Goal: Find contact information: Find contact information

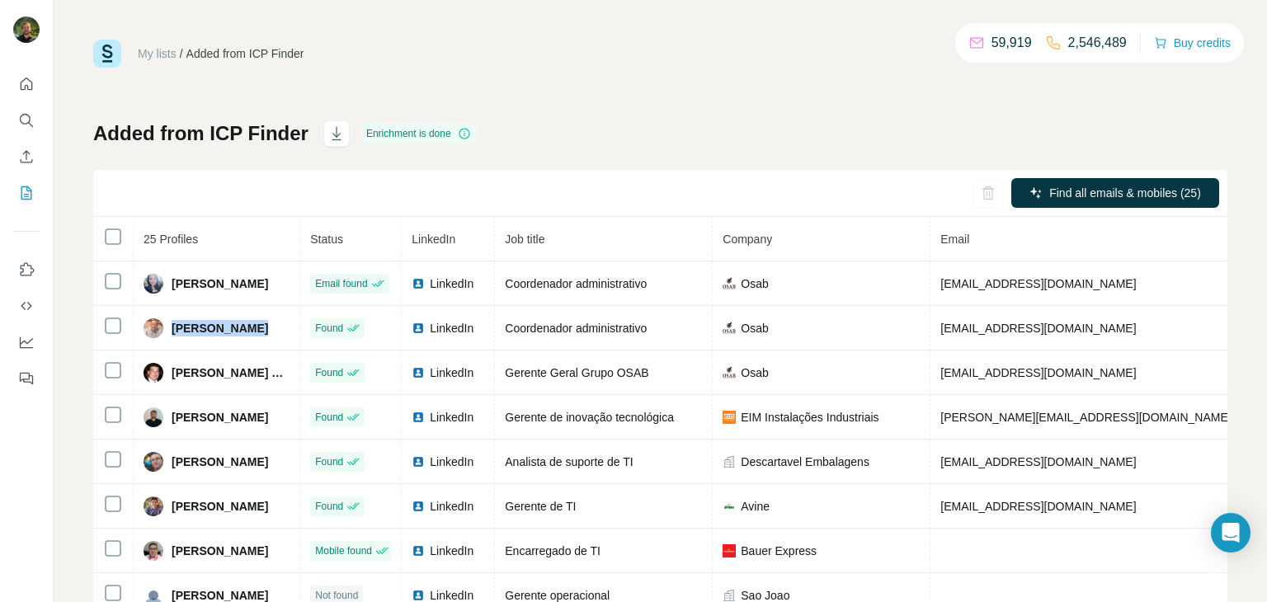
scroll to position [0, 151]
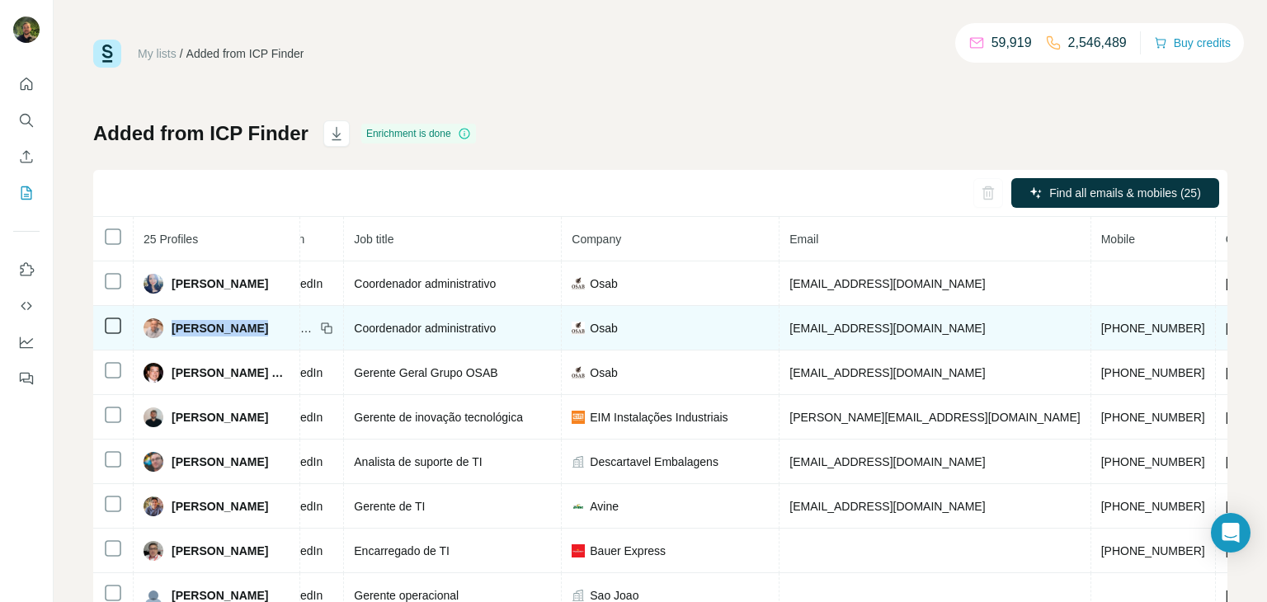
click at [830, 332] on span "[EMAIL_ADDRESS][DOMAIN_NAME]" at bounding box center [886, 328] width 195 height 13
copy span "[EMAIL_ADDRESS][DOMAIN_NAME]"
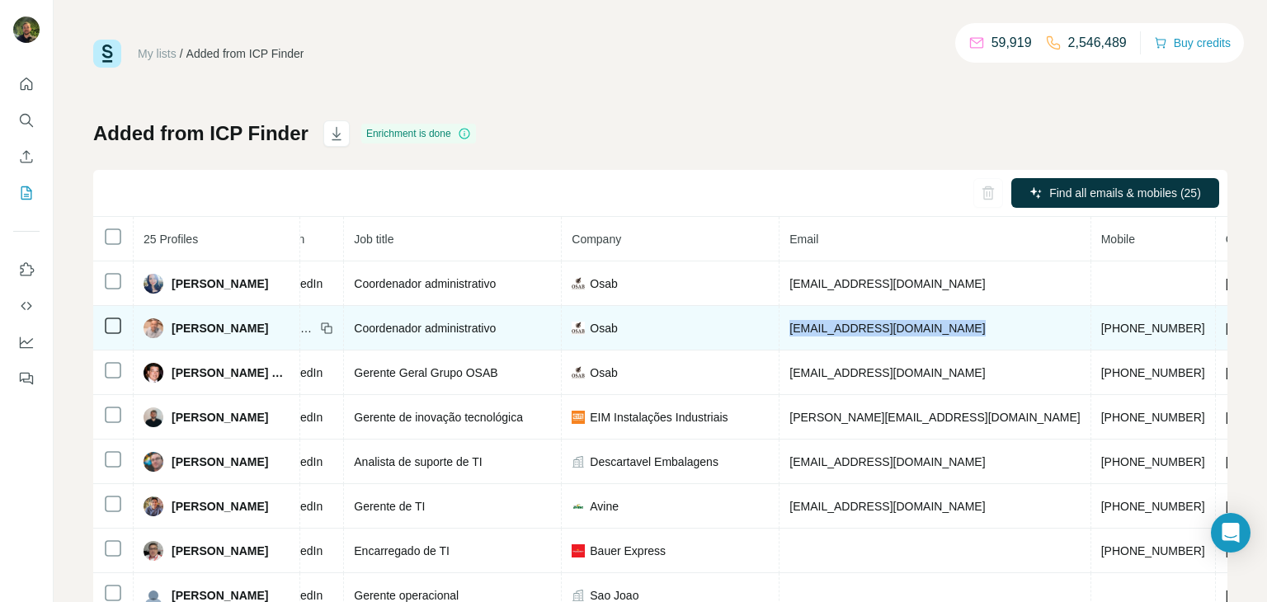
click at [1101, 331] on span "[PHONE_NUMBER]" at bounding box center [1153, 328] width 104 height 13
copy span "[PHONE_NUMBER]"
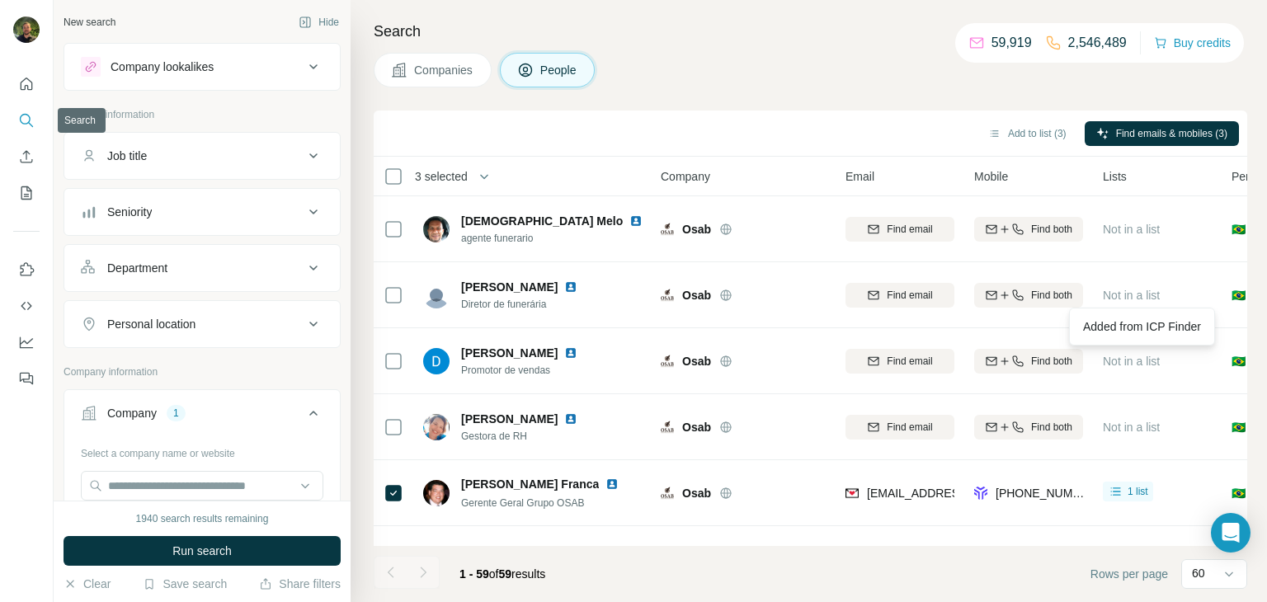
click at [17, 96] on button "Quick start" at bounding box center [26, 84] width 26 height 30
click at [28, 125] on icon "Search" at bounding box center [26, 120] width 16 height 16
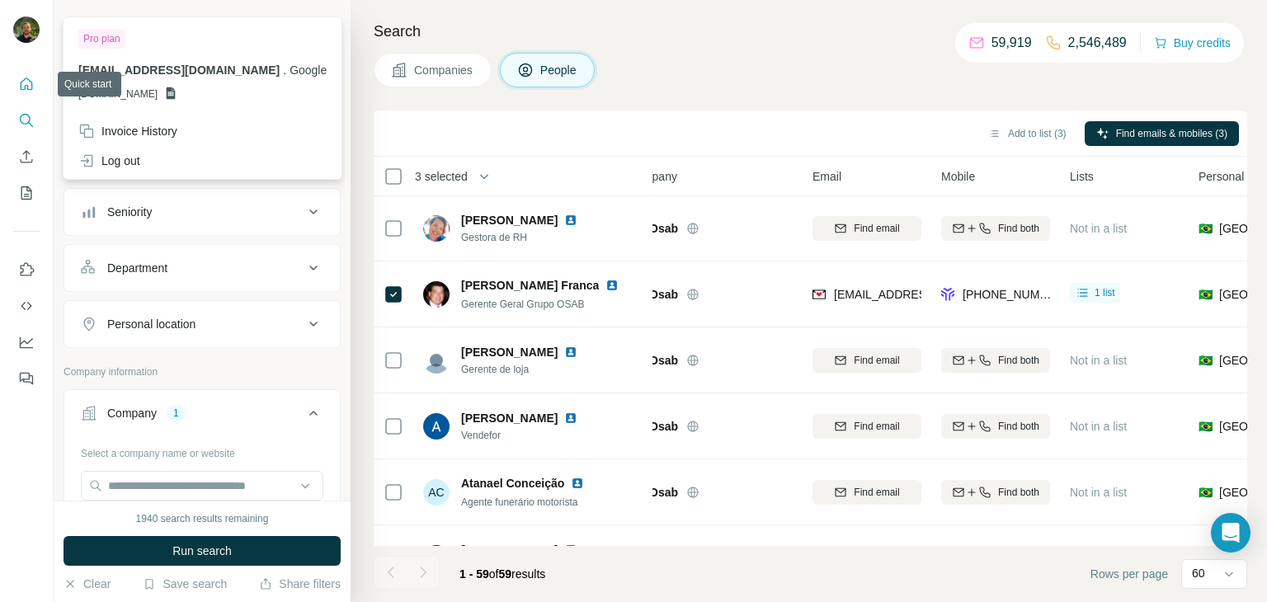
click at [32, 82] on icon "Quick start" at bounding box center [26, 84] width 16 height 16
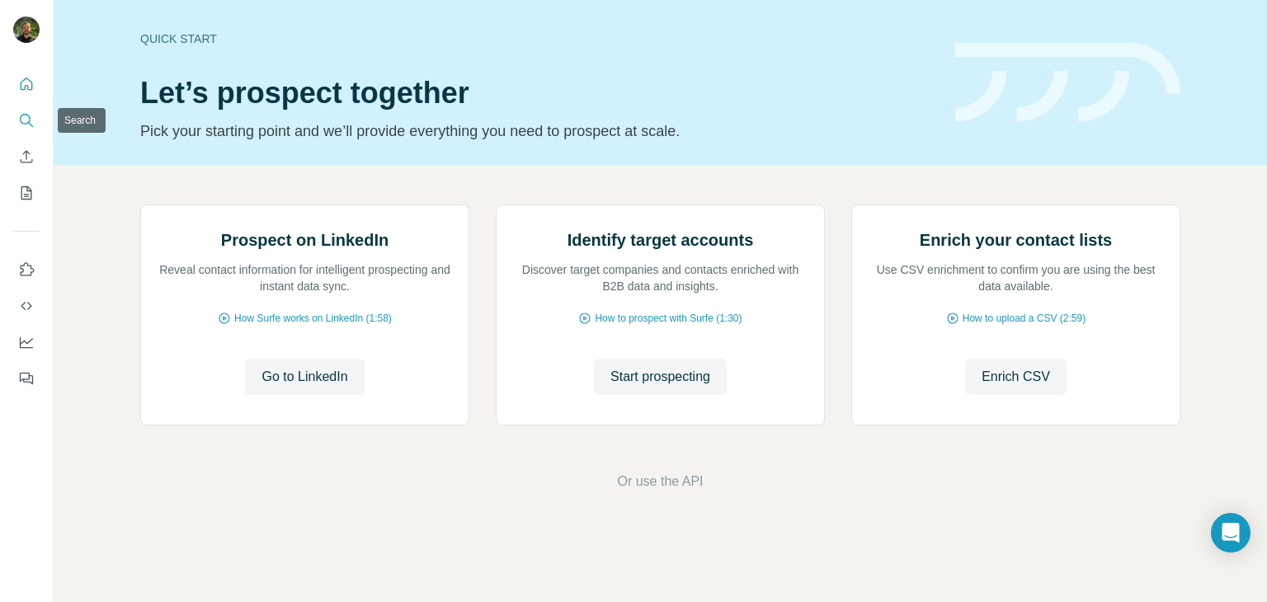
click at [26, 121] on icon "Search" at bounding box center [26, 120] width 16 height 16
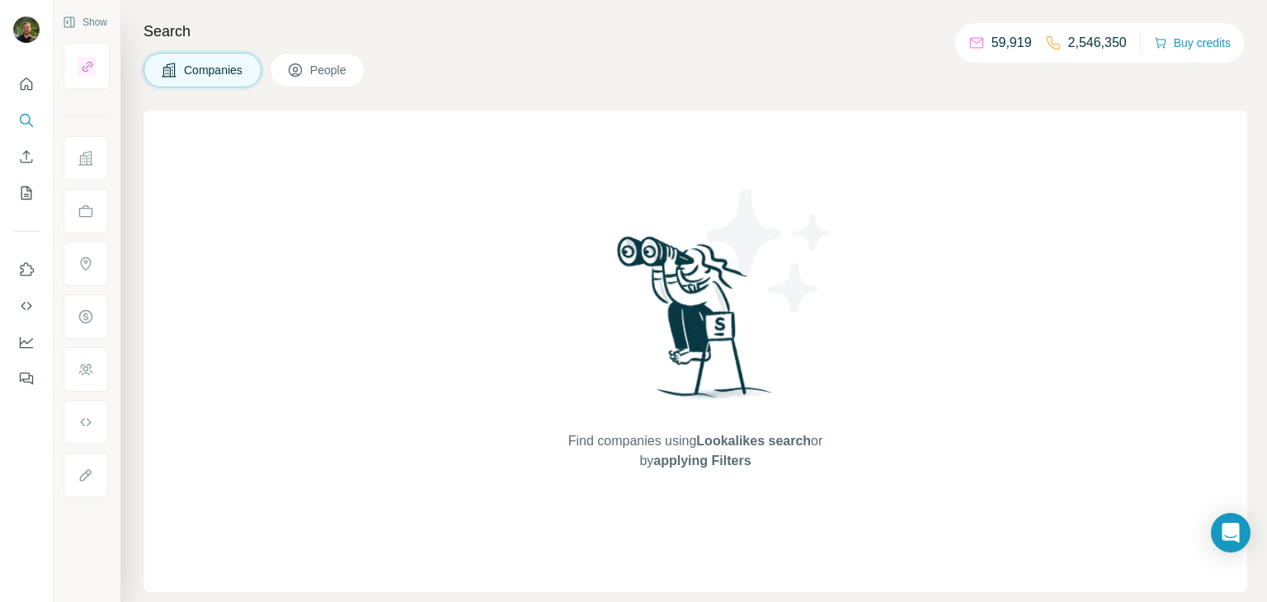
click at [80, 23] on button "Show" at bounding box center [85, 22] width 68 height 25
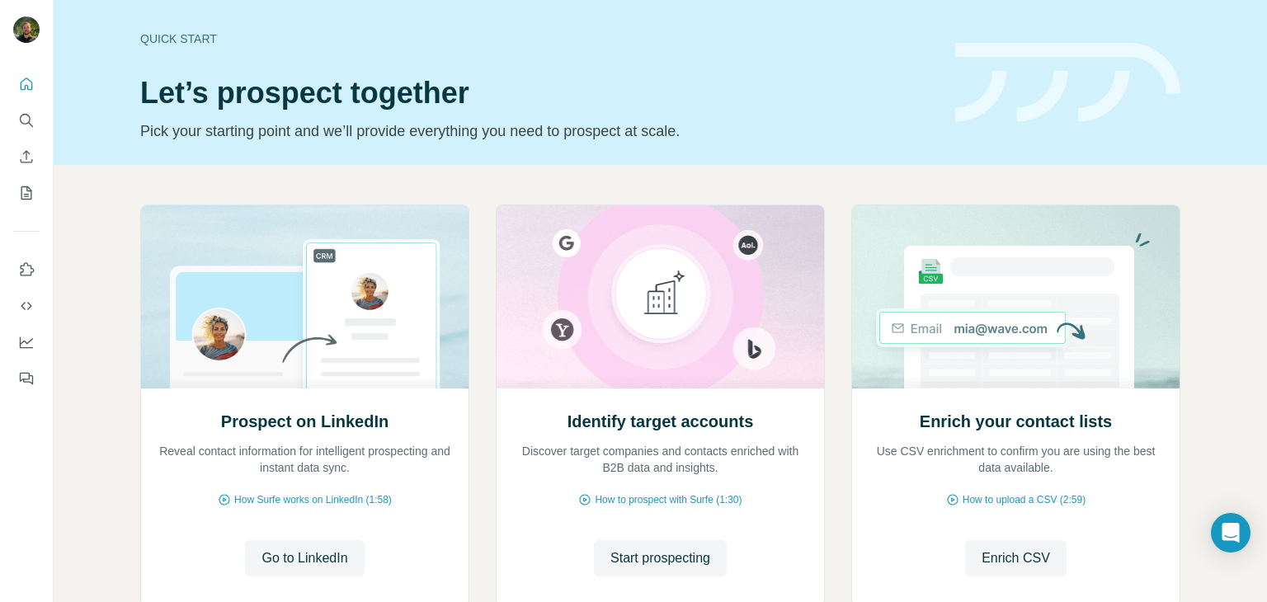
click at [521, 178] on div "Prospect on LinkedIn Reveal contact information for intelligent prospecting and…" at bounding box center [660, 439] width 1213 height 548
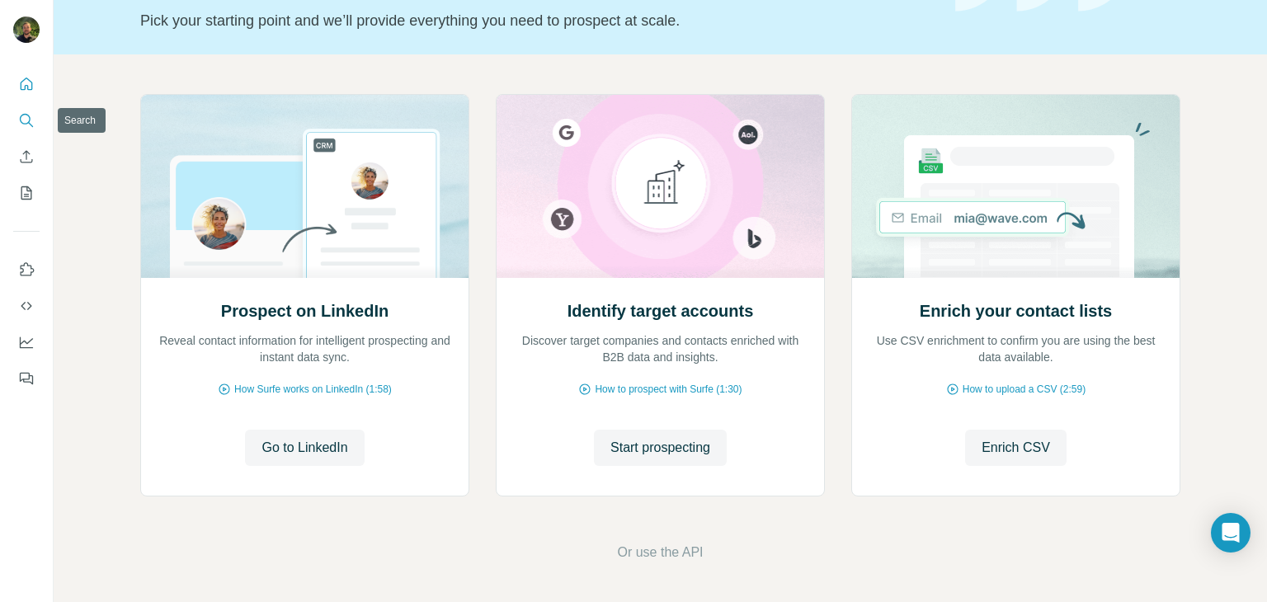
click at [22, 115] on icon "Search" at bounding box center [26, 120] width 16 height 16
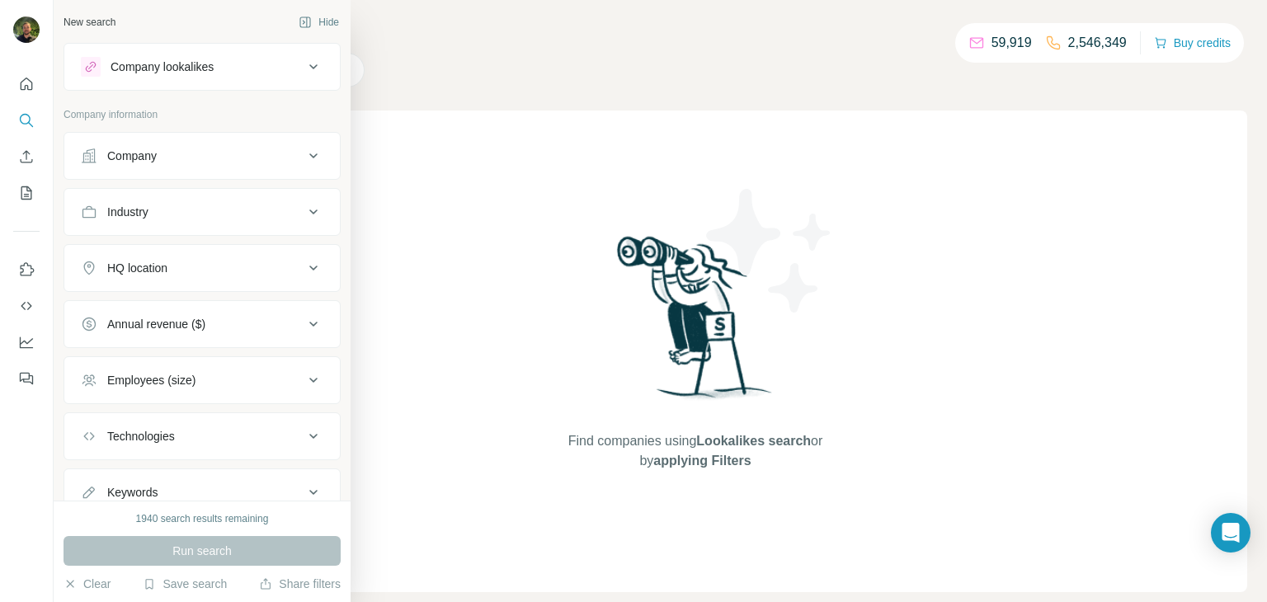
click at [138, 153] on div "Company" at bounding box center [131, 156] width 49 height 16
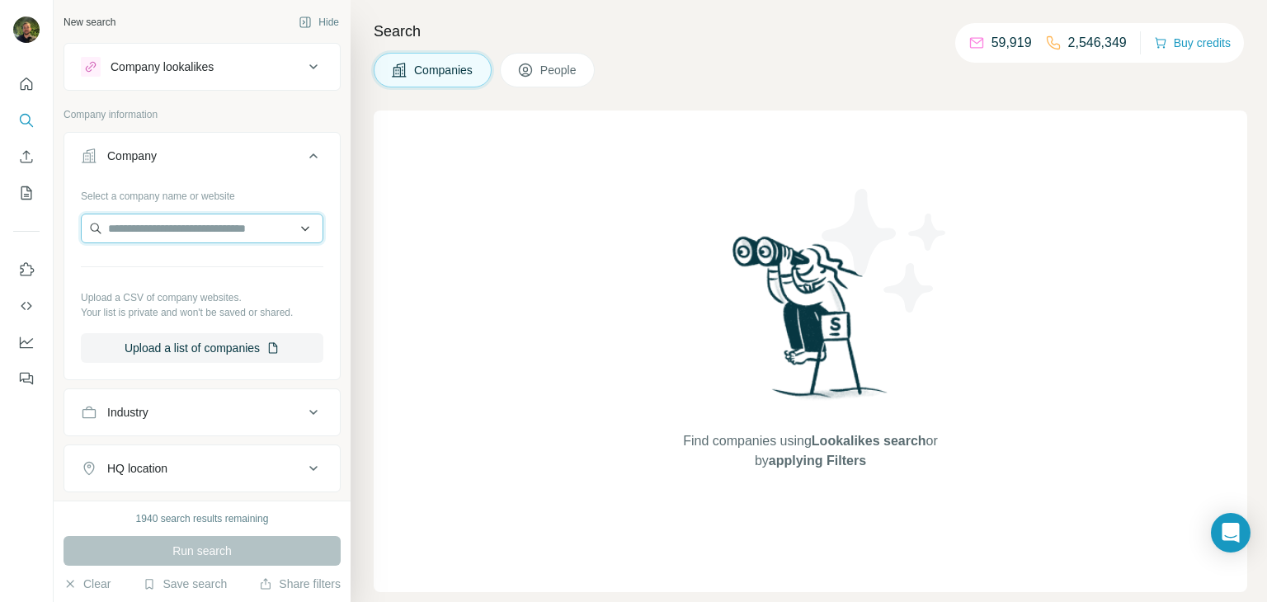
click at [180, 220] on input "text" at bounding box center [202, 229] width 242 height 30
paste input "**********"
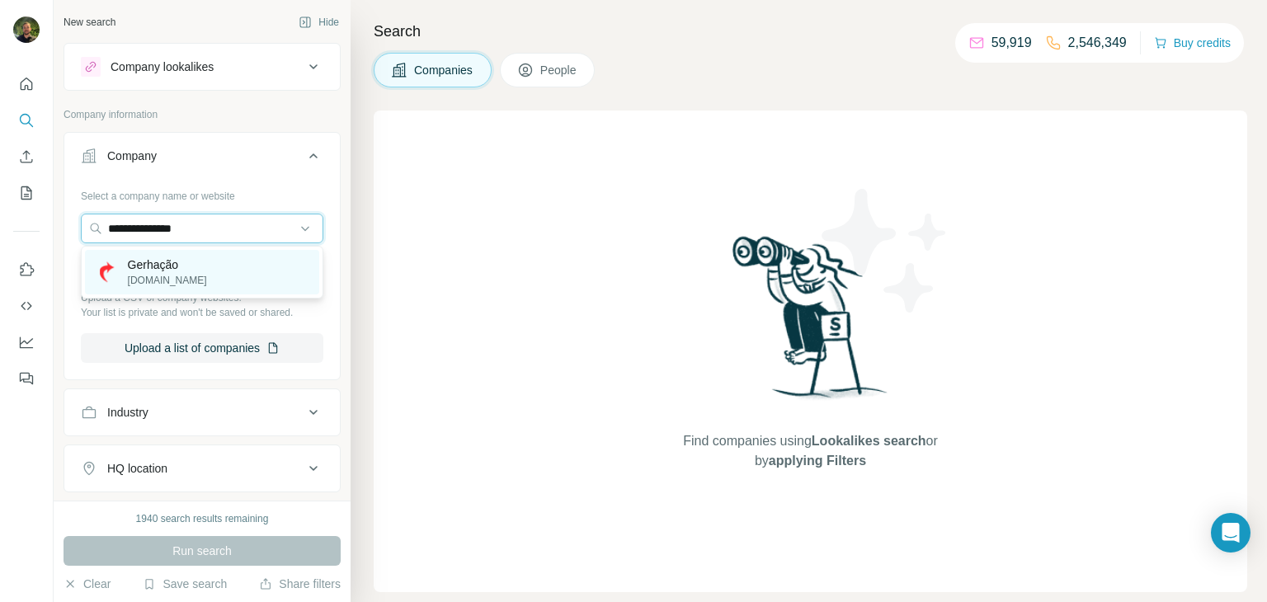
type input "**********"
click at [188, 275] on p "gerhacao.com.br" at bounding box center [167, 280] width 79 height 15
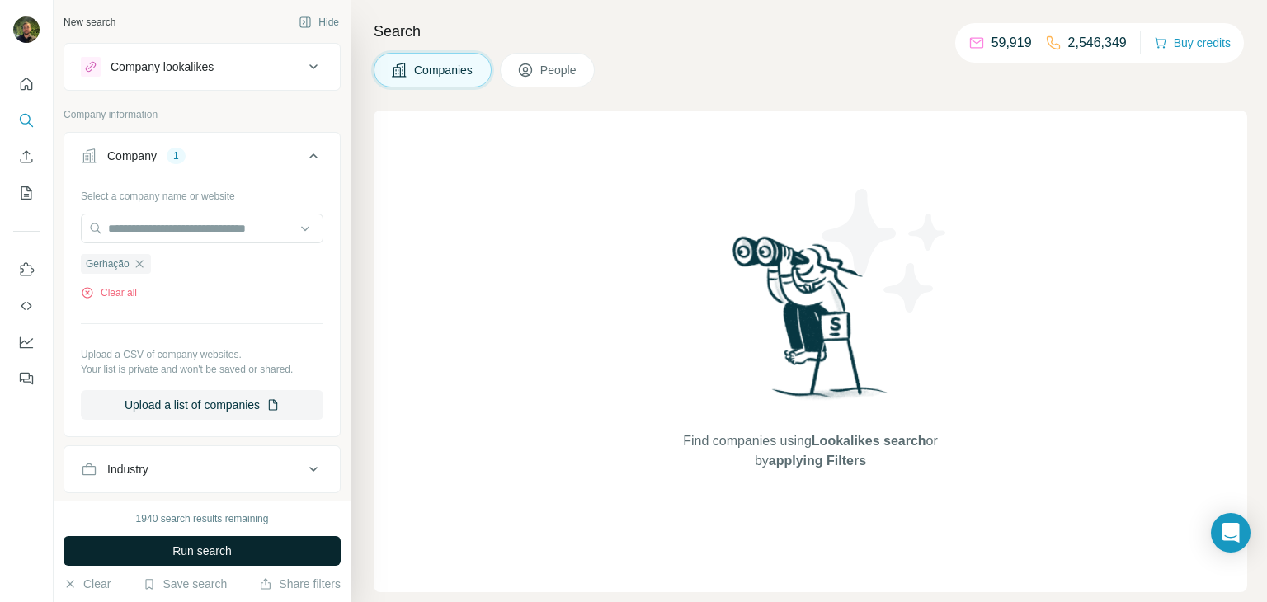
click at [235, 553] on button "Run search" at bounding box center [201, 551] width 277 height 30
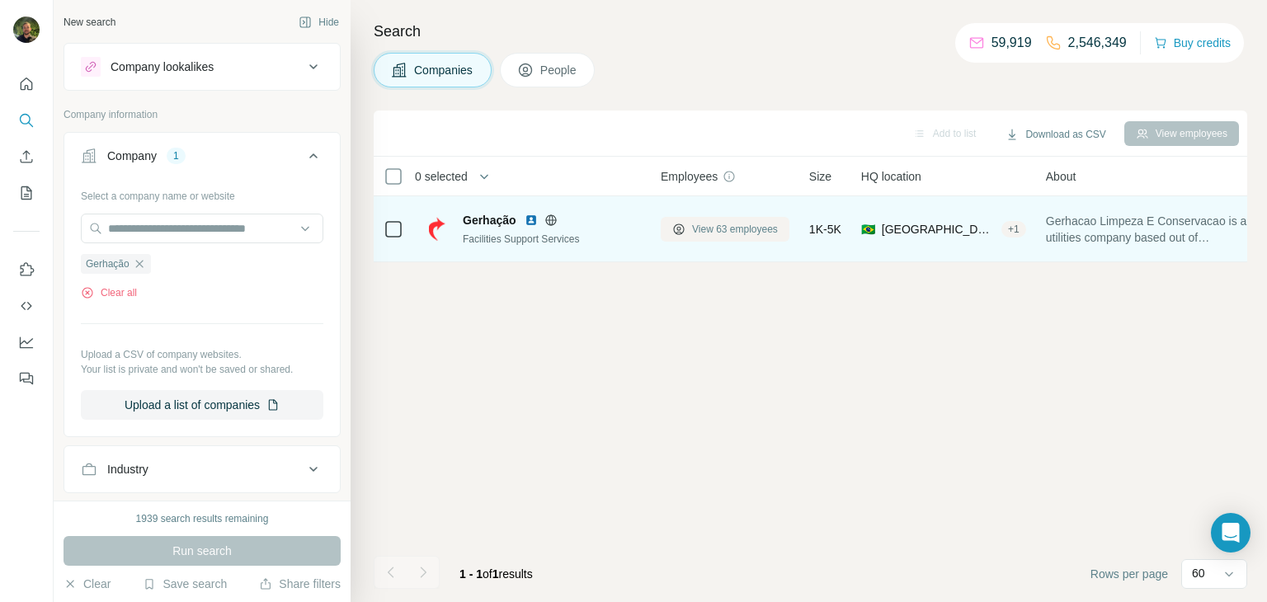
click at [686, 229] on button "View 63 employees" at bounding box center [725, 229] width 129 height 25
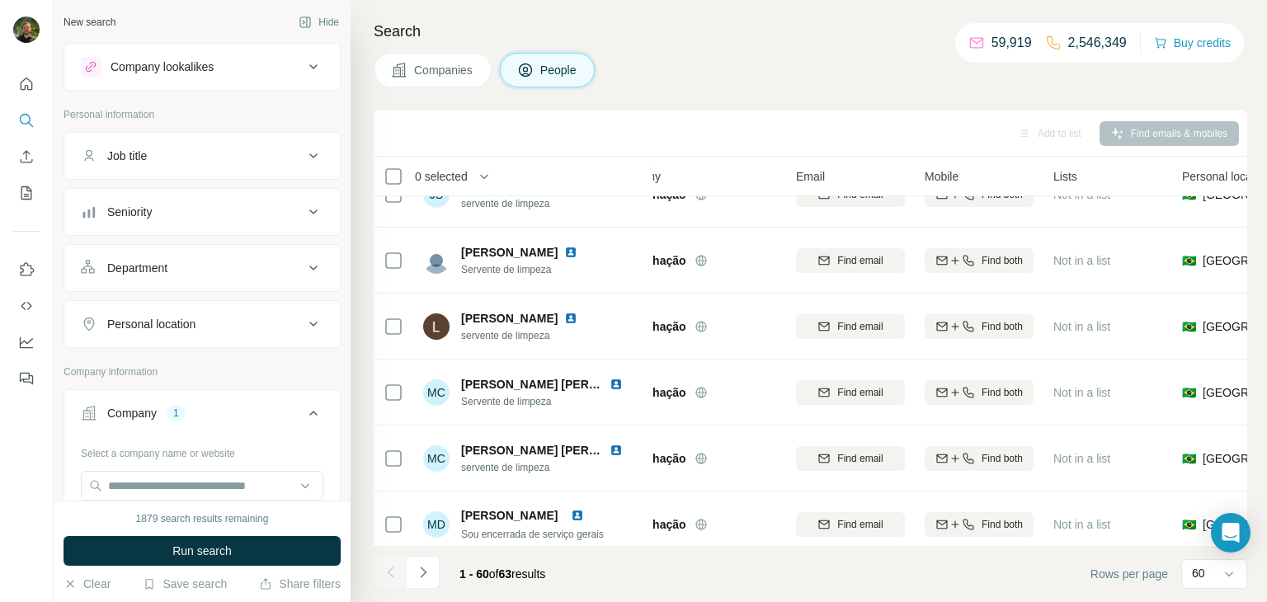
scroll to position [3609, 49]
